Goal: Task Accomplishment & Management: Use online tool/utility

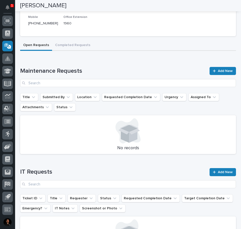
scroll to position [101, 0]
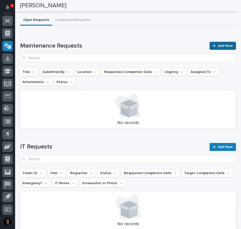
click at [229, 44] on link "Add New" at bounding box center [223, 46] width 26 height 8
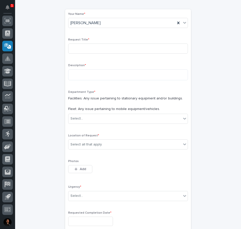
scroll to position [50, 0]
click at [89, 47] on input at bounding box center [128, 48] width 120 height 10
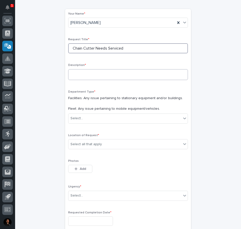
type input "Chain Cutter Needs Serviced"
click at [99, 73] on textarea at bounding box center [128, 74] width 120 height 11
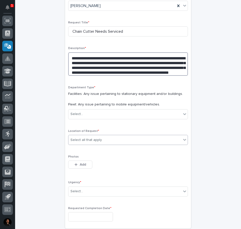
scroll to position [101, 0]
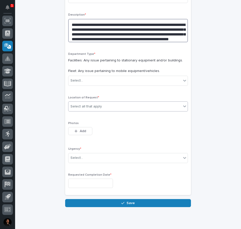
type textarea "**********"
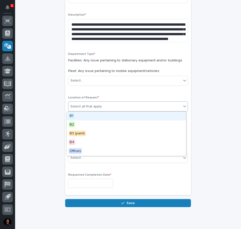
click at [142, 107] on div "Select all that apply" at bounding box center [125, 107] width 113 height 8
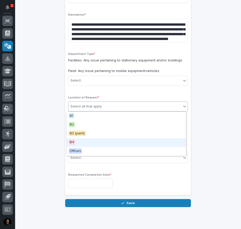
click at [117, 143] on div "B4" at bounding box center [126, 142] width 119 height 9
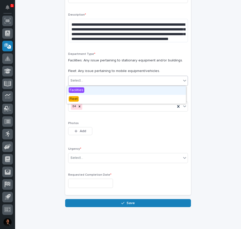
click at [139, 83] on div "Select..." at bounding box center [125, 81] width 113 height 8
click at [134, 91] on div "Facilities" at bounding box center [126, 90] width 119 height 9
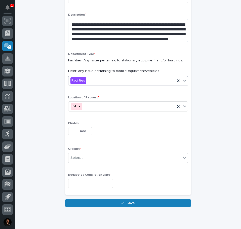
scroll to position [118, 0]
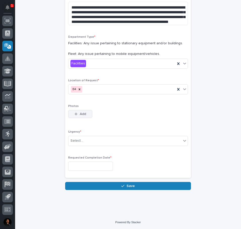
click at [87, 116] on button "Add" at bounding box center [80, 114] width 24 height 8
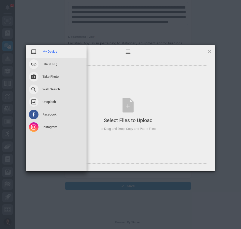
click at [57, 48] on div "My Device" at bounding box center [56, 51] width 60 height 13
click at [53, 51] on span "My Device" at bounding box center [50, 51] width 15 height 5
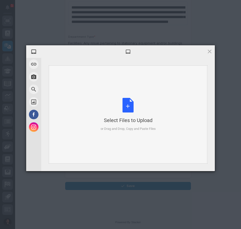
click at [184, 111] on div "Select Files to Upload or Drag and Drop, Copy and Paste Files" at bounding box center [128, 115] width 159 height 98
click at [210, 56] on div at bounding box center [128, 51] width 174 height 13
click at [210, 53] on span at bounding box center [210, 52] width 6 height 6
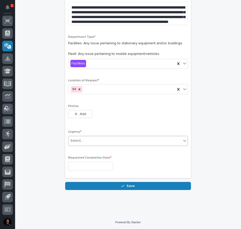
click at [91, 138] on div "Select..." at bounding box center [125, 141] width 113 height 8
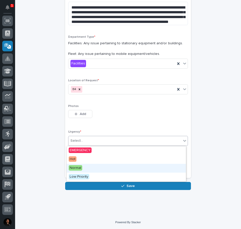
click at [93, 167] on div "Normal" at bounding box center [126, 168] width 119 height 9
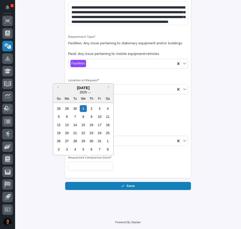
click at [94, 167] on input "text" at bounding box center [90, 166] width 45 height 9
click at [90, 108] on div "2" at bounding box center [91, 108] width 7 height 7
type input "**********"
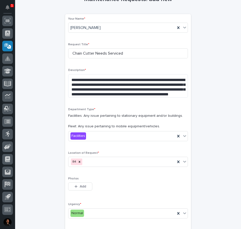
scroll to position [42, 0]
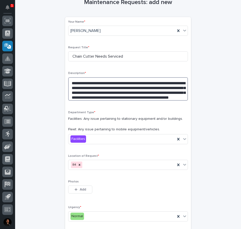
click at [178, 98] on textarea "**********" at bounding box center [128, 88] width 120 height 23
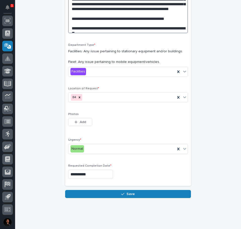
scroll to position [139, 0]
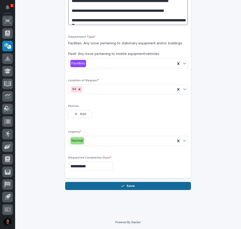
type textarea "**********"
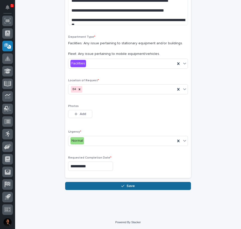
click at [131, 185] on span "Save" at bounding box center [131, 186] width 8 height 5
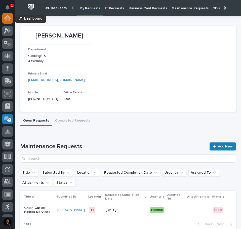
click at [8, 18] on icon at bounding box center [7, 18] width 5 height 5
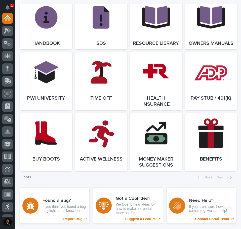
scroll to position [630, 0]
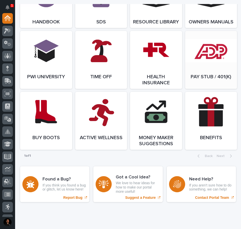
click at [203, 75] on link "Open Link" at bounding box center [211, 60] width 52 height 58
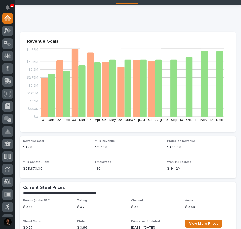
scroll to position [0, 0]
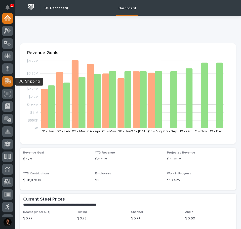
click at [6, 81] on icon at bounding box center [7, 81] width 6 height 5
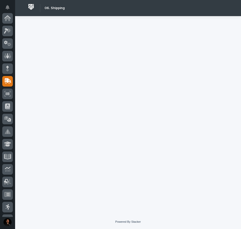
scroll to position [63, 0]
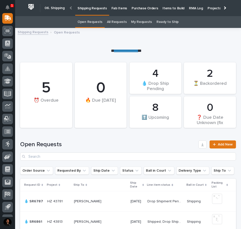
click at [171, 8] on p "Items to Build" at bounding box center [174, 5] width 22 height 11
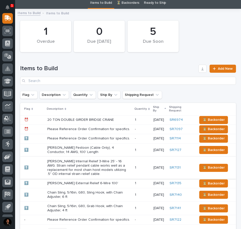
scroll to position [76, 0]
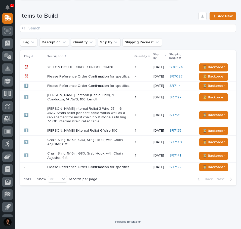
click at [117, 147] on p "Chain Sling, 5/16in, G80, Sling Hook, with Chain Adjuster, 6 ft" at bounding box center [89, 142] width 84 height 9
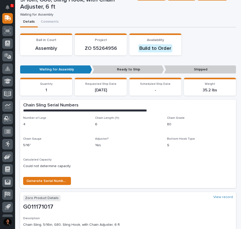
scroll to position [50, 0]
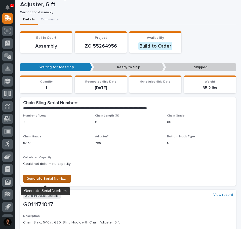
click at [30, 176] on span "Generate Serial Numbers" at bounding box center [46, 179] width 41 height 6
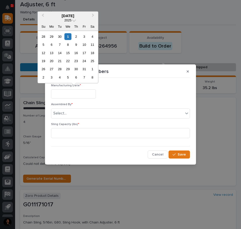
click at [66, 96] on input "text" at bounding box center [73, 93] width 45 height 9
click at [68, 35] on div "1" at bounding box center [68, 36] width 7 height 7
type input "**********"
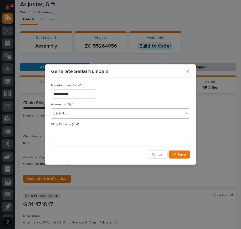
click at [75, 112] on div "Select..." at bounding box center [117, 113] width 132 height 8
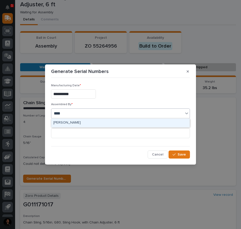
type input "*****"
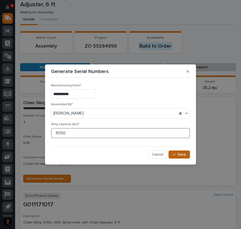
type input "11700"
click at [179, 152] on span "Save" at bounding box center [182, 154] width 8 height 5
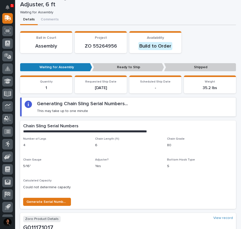
scroll to position [62, 0]
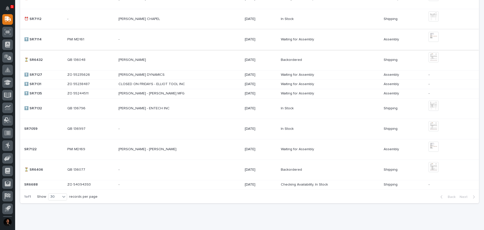
scroll to position [176, 0]
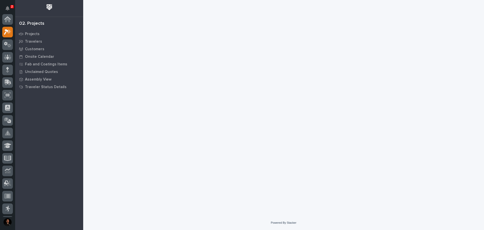
scroll to position [13, 0]
click at [8, 8] on icon "Notifications" at bounding box center [8, 8] width 4 height 5
click at [181, 82] on div at bounding box center [284, 101] width 396 height 203
